Goal: Task Accomplishment & Management: Complete application form

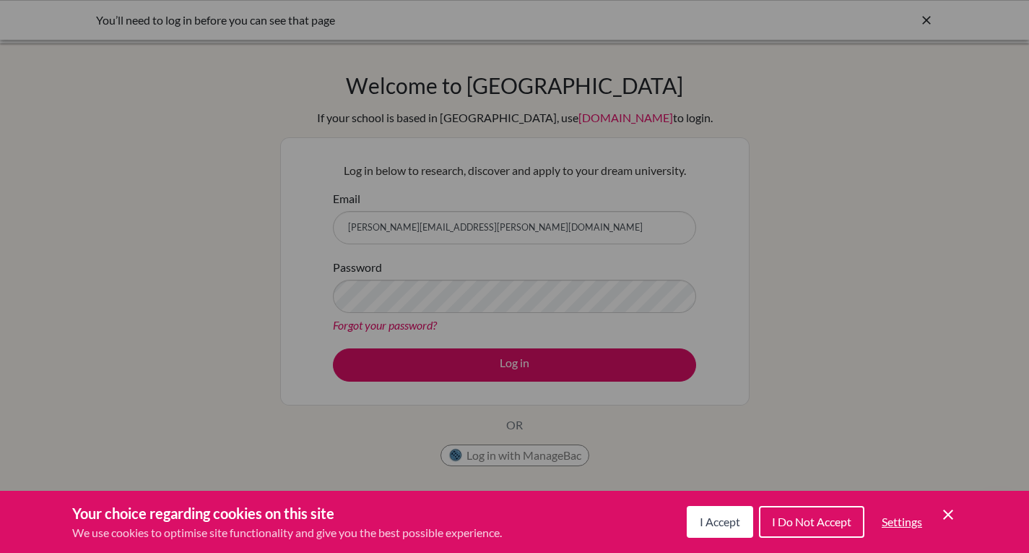
click at [700, 524] on span "I Accept" at bounding box center [720, 521] width 40 height 14
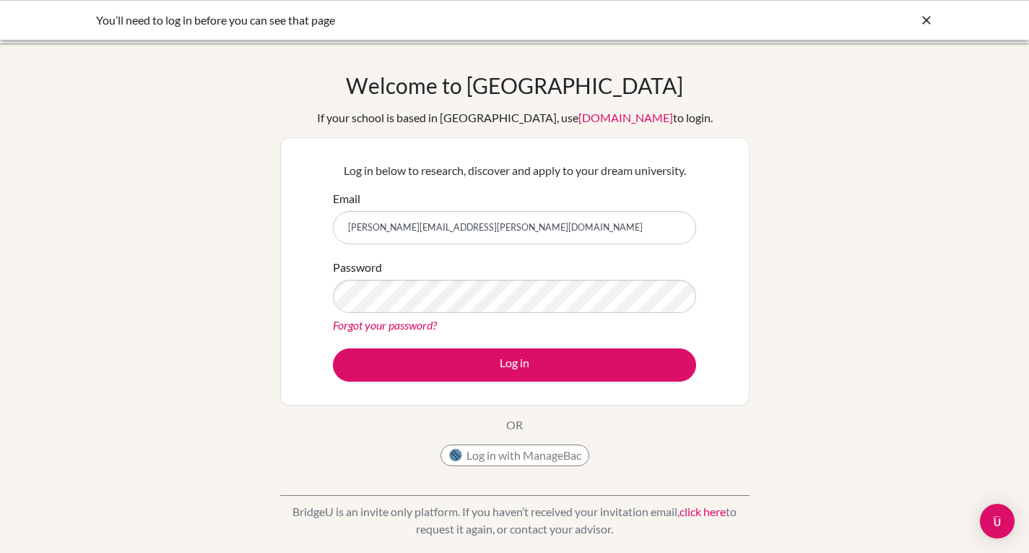
click at [597, 388] on div "Log in below to research, discover and apply to your dream university. Email lu…" at bounding box center [514, 271] width 381 height 238
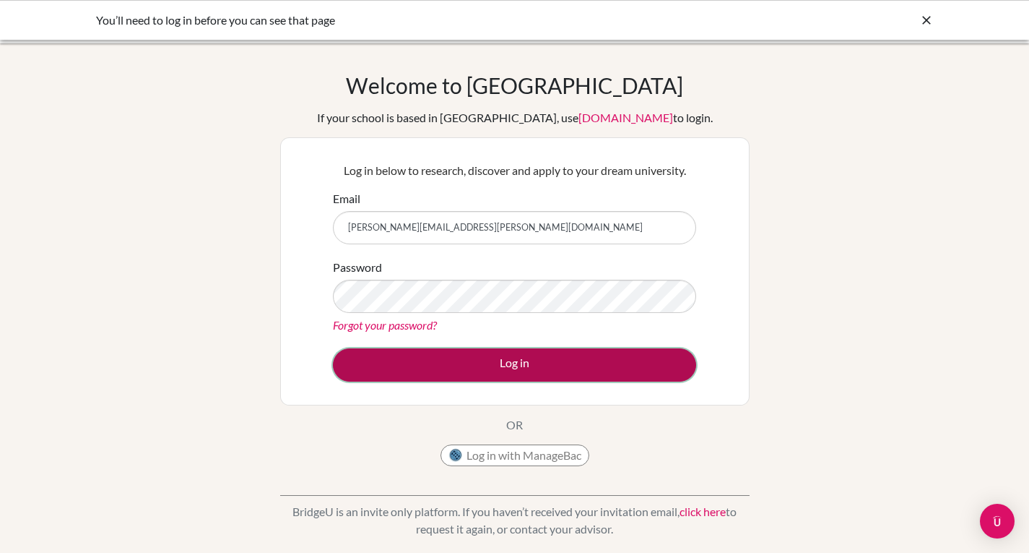
click at [595, 380] on button "Log in" at bounding box center [514, 364] width 363 height 33
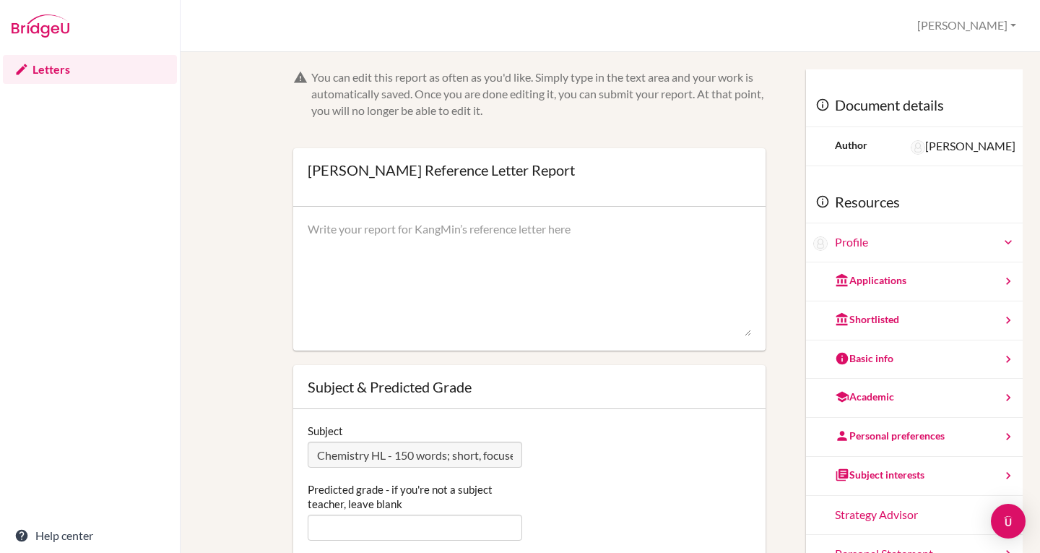
click at [43, 69] on link "Letters" at bounding box center [90, 69] width 174 height 29
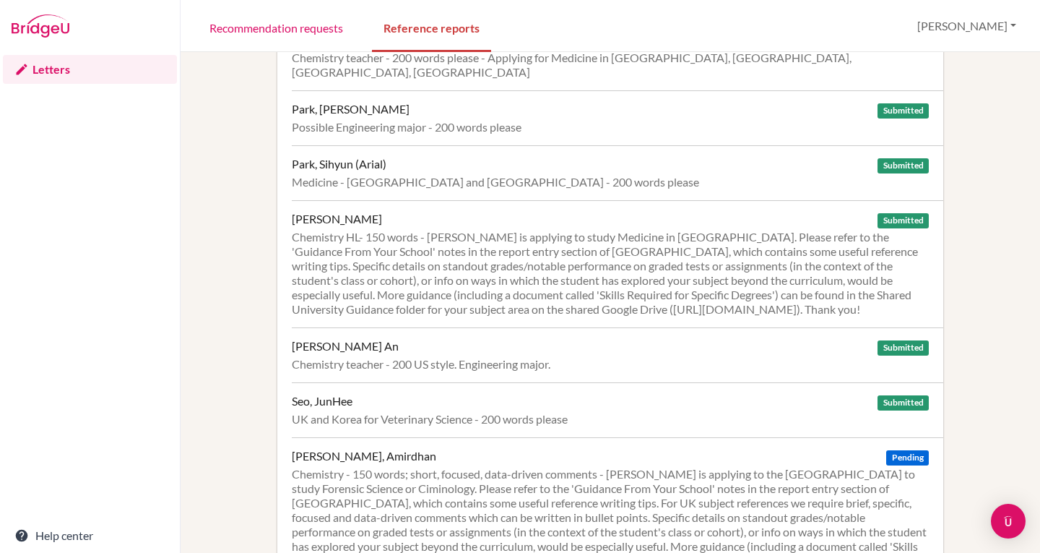
scroll to position [1579, 0]
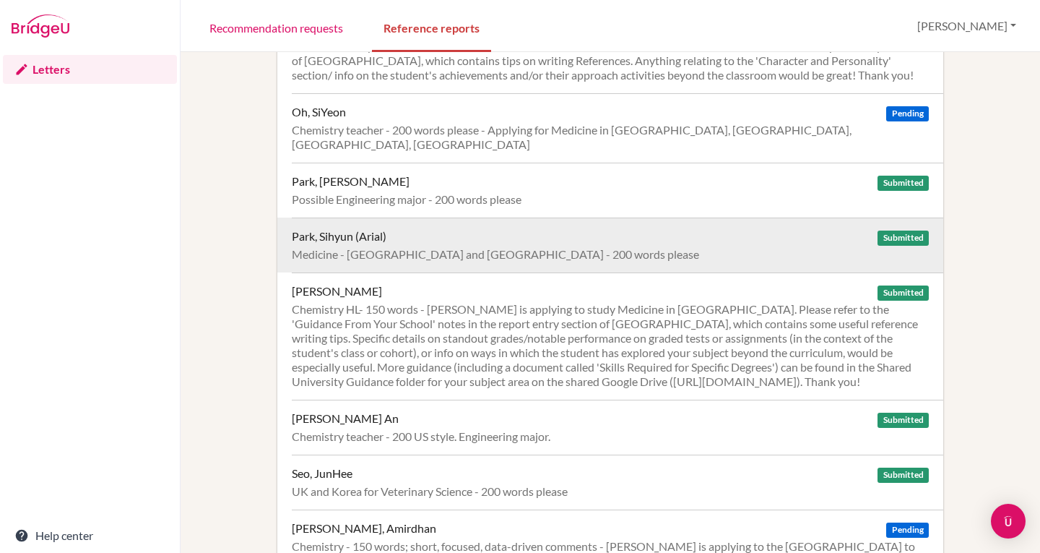
click at [408, 247] on div "Medicine - UK and Korea - 200 words please" at bounding box center [610, 254] width 637 height 14
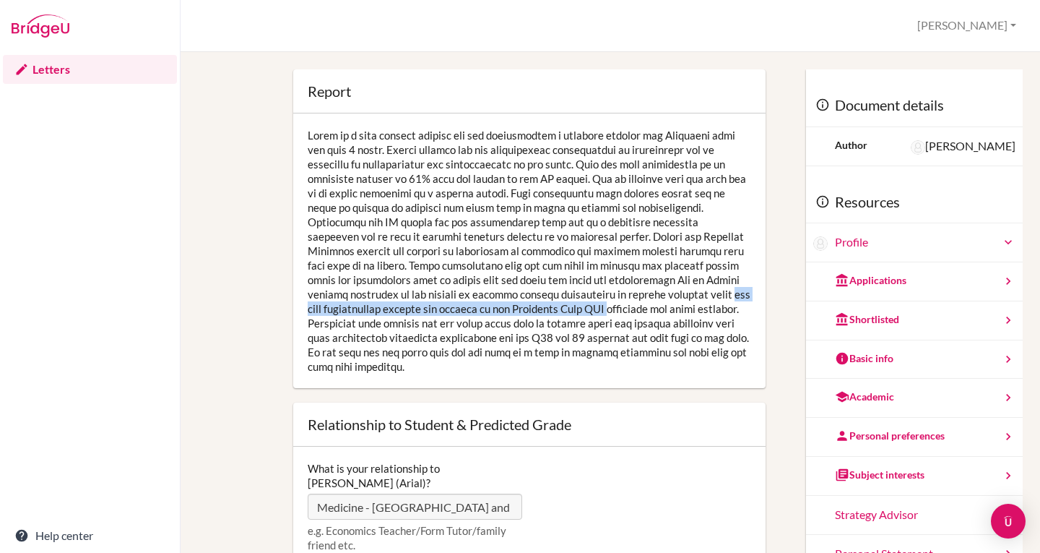
drag, startPoint x: 376, startPoint y: 311, endPoint x: 719, endPoint y: 311, distance: 343.1
click at [719, 311] on div at bounding box center [529, 250] width 472 height 274
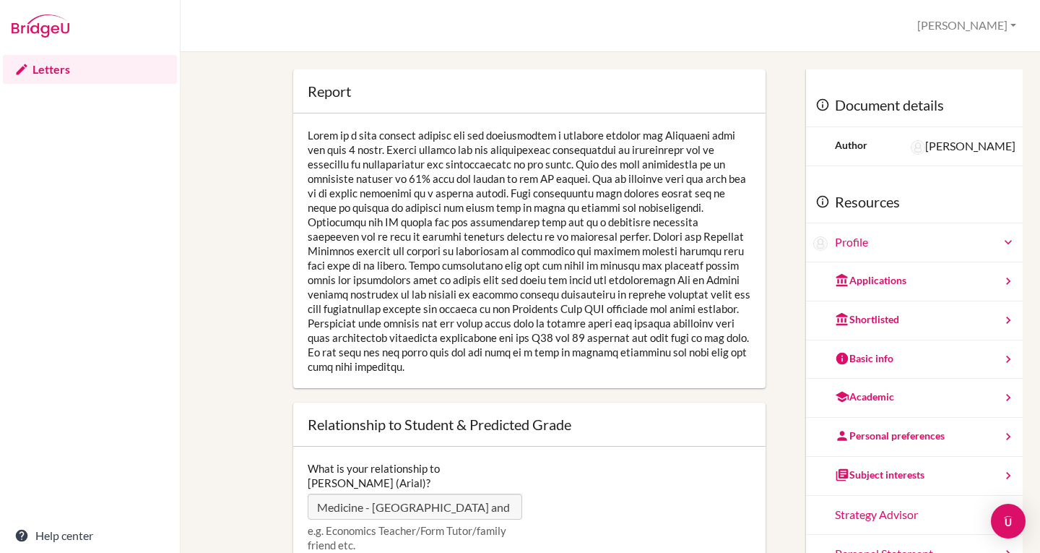
click at [657, 339] on div at bounding box center [529, 250] width 472 height 274
drag, startPoint x: 446, startPoint y: 324, endPoint x: 609, endPoint y: 372, distance: 170.3
click at [609, 372] on div at bounding box center [529, 250] width 472 height 274
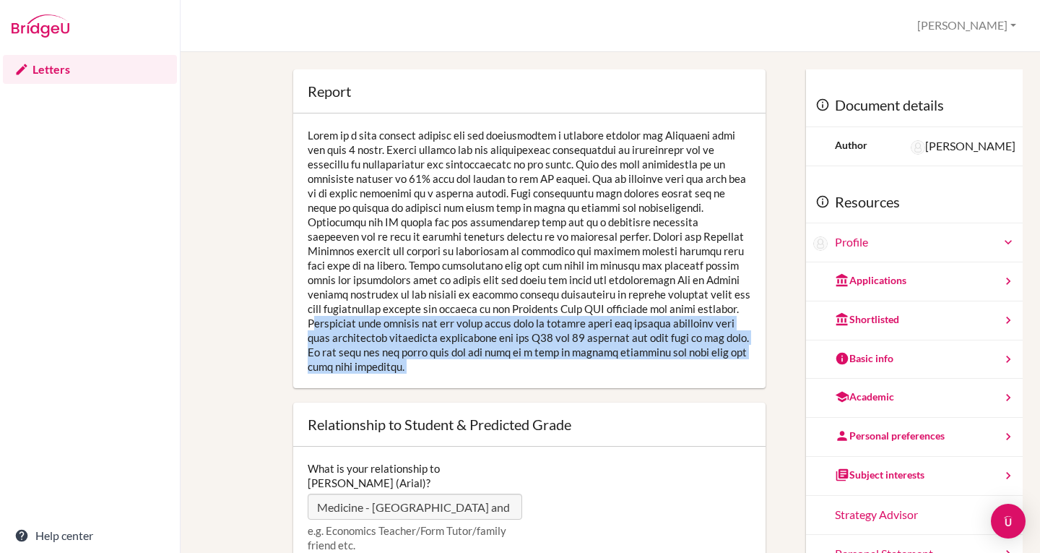
drag, startPoint x: 607, startPoint y: 372, endPoint x: 454, endPoint y: 321, distance: 161.5
click at [454, 321] on div at bounding box center [529, 250] width 472 height 274
click at [654, 371] on div at bounding box center [529, 250] width 472 height 274
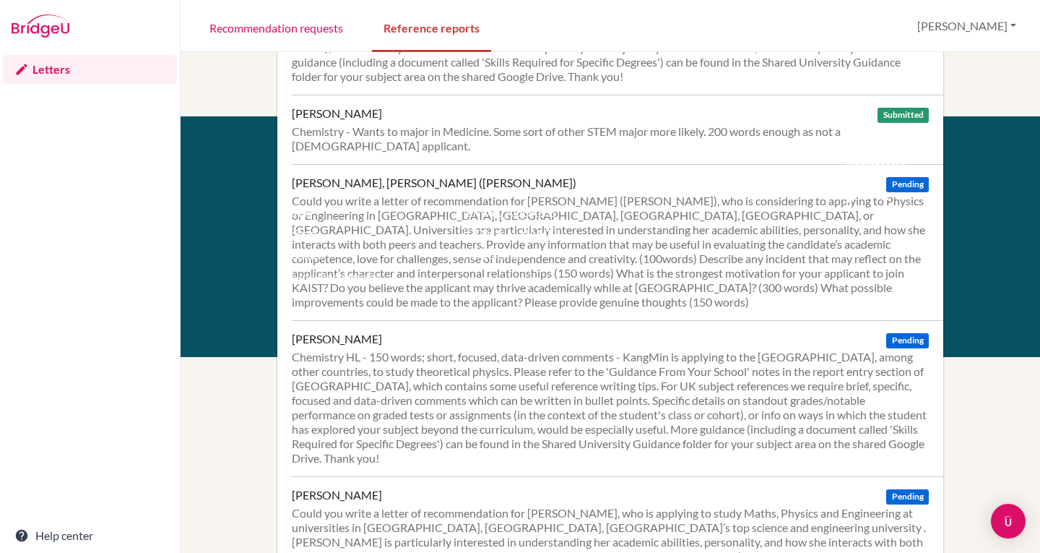
scroll to position [867, 0]
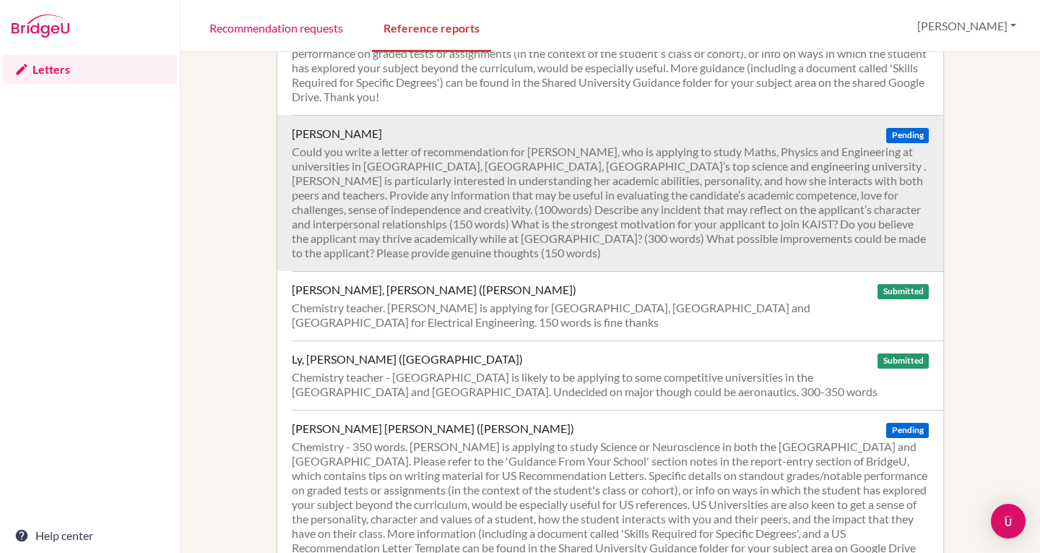
click at [556, 153] on div "Could you write a letter of recommendation for [PERSON_NAME], who is applying t…" at bounding box center [610, 202] width 637 height 116
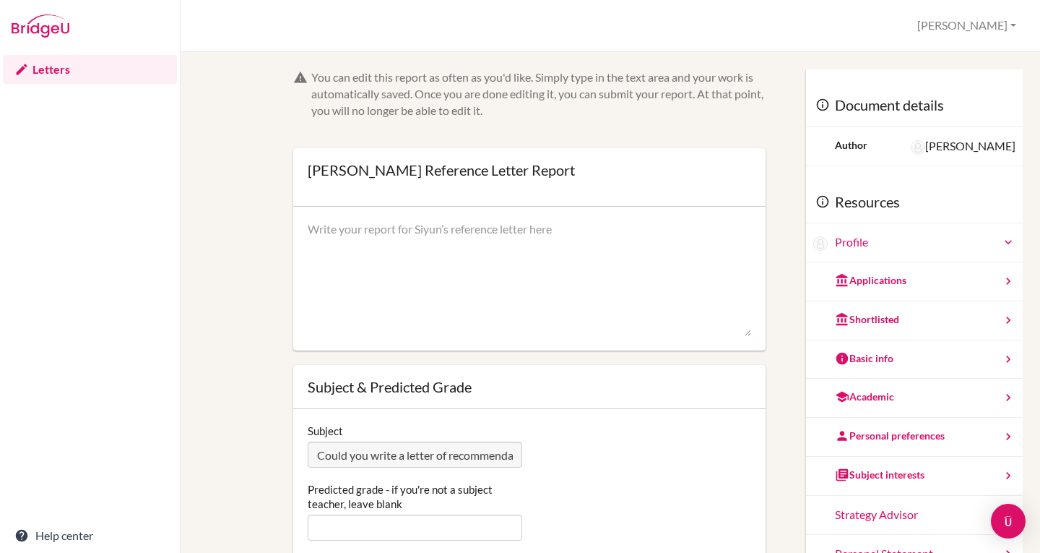
click at [561, 259] on textarea at bounding box center [530, 279] width 444 height 116
type textarea "N"
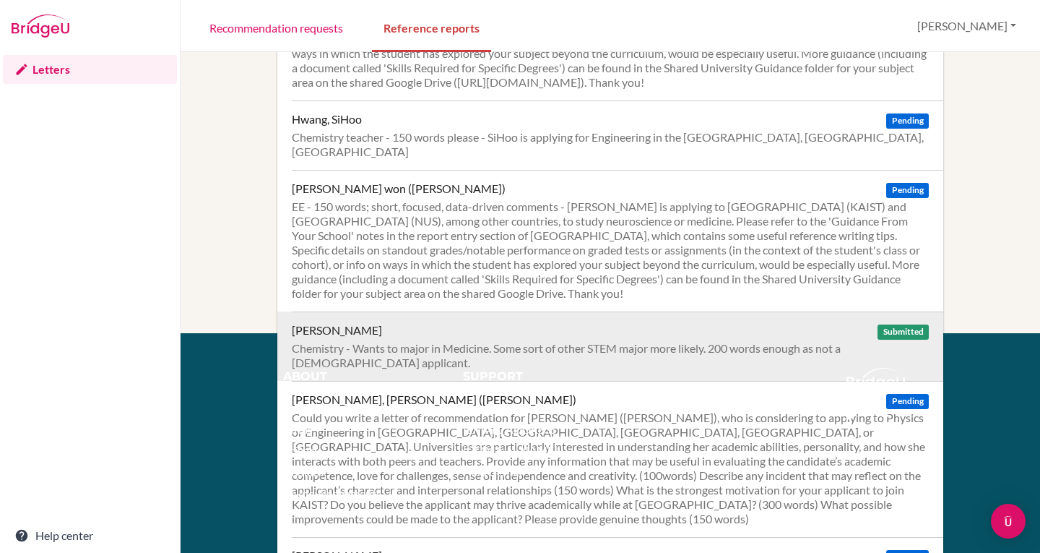
scroll to position [361, 0]
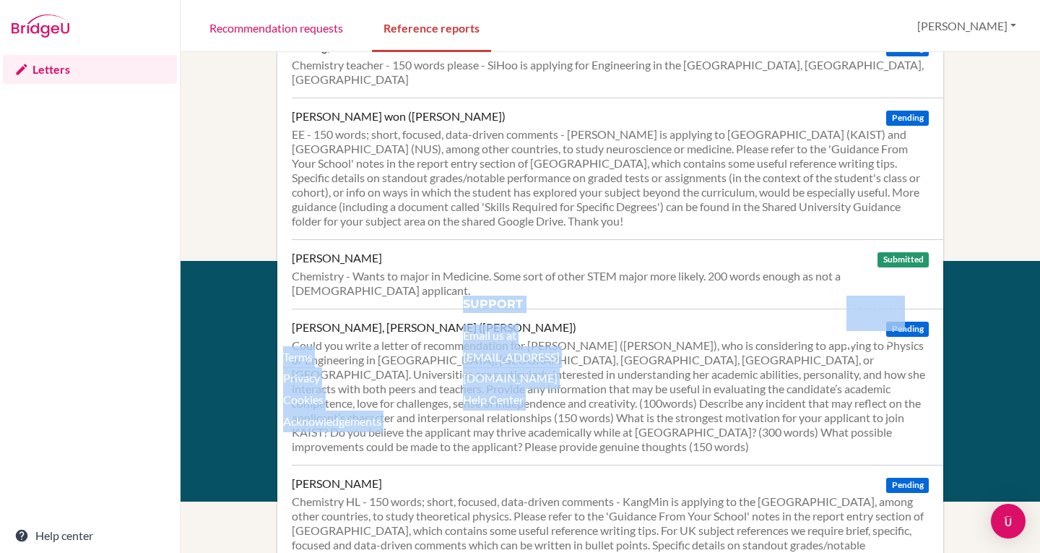
drag, startPoint x: 347, startPoint y: 313, endPoint x: 855, endPoint y: 337, distance: 509.1
click at [855, 296] on div "About Resources Terms Privacy Cookies Acknowledgements Support Email us at [EMA…" at bounding box center [610, 295] width 698 height 1
click at [795, 365] on div "Support Email us at hi@bridge-u.com Help Center" at bounding box center [638, 358] width 394 height 126
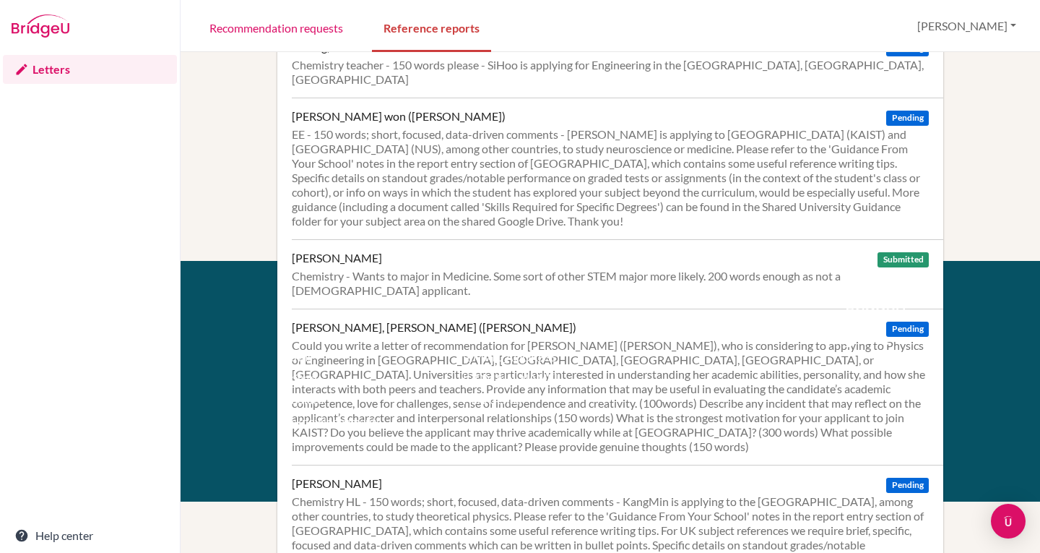
click at [615, 336] on div "Support Email us at hi@bridge-u.com Help Center" at bounding box center [638, 358] width 394 height 126
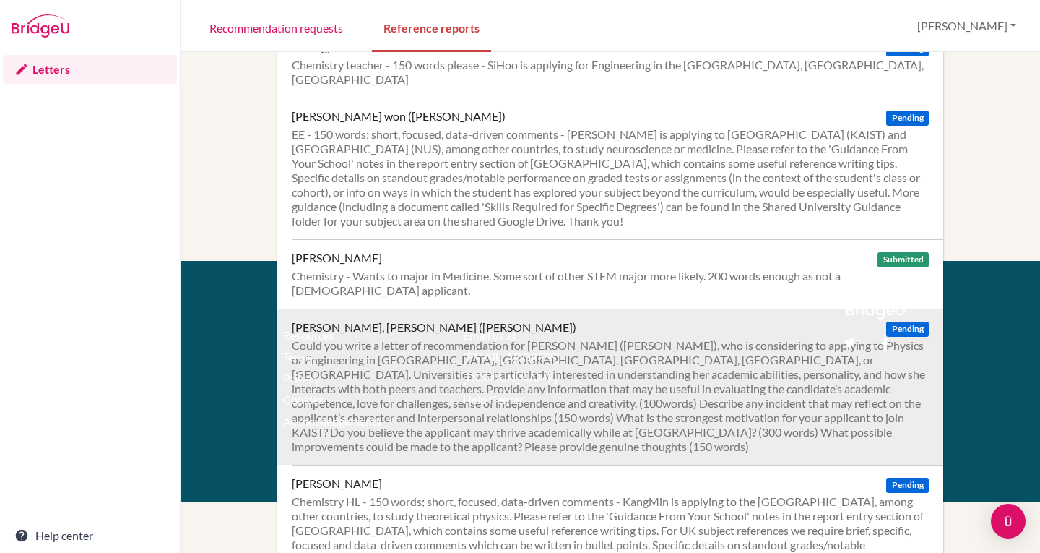
click at [353, 308] on div "Kim, Donghuie (Leo) Pending Could you write a letter of recommendation for KIM …" at bounding box center [618, 386] width 652 height 156
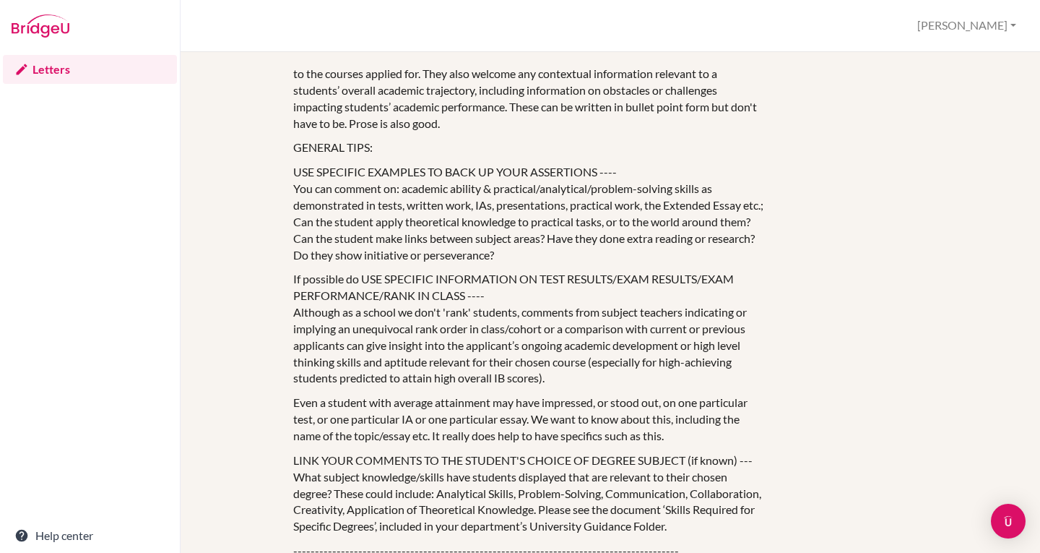
scroll to position [1300, 0]
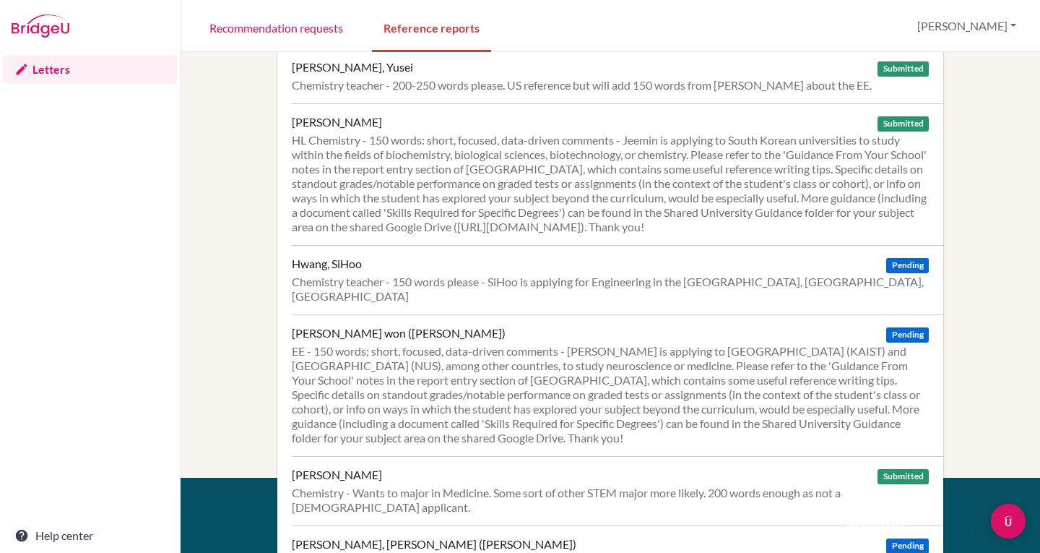
scroll to position [506, 0]
